Goal: Go to known website: Access a specific website the user already knows

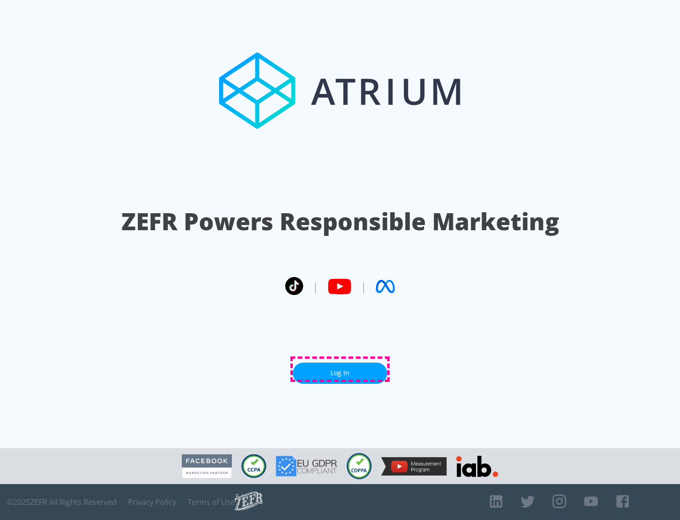
click at [340, 369] on link "Log In" at bounding box center [340, 372] width 94 height 21
